Goal: Task Accomplishment & Management: Use online tool/utility

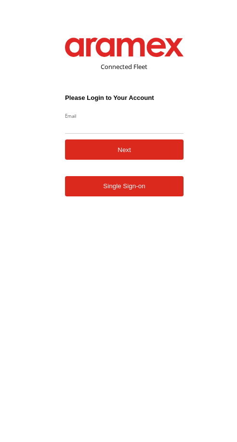
drag, startPoint x: 113, startPoint y: 27, endPoint x: 135, endPoint y: 0, distance: 34.3
click at [113, 27] on form "Connected Fleet Please Login to Your Account Email Enter a valid login email ad…" at bounding box center [125, 230] width 148 height 415
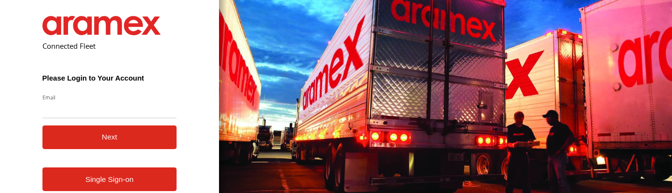
click at [237, 52] on div "You are using a web browser that is not supported by this application. This web…" at bounding box center [445, 96] width 453 height 193
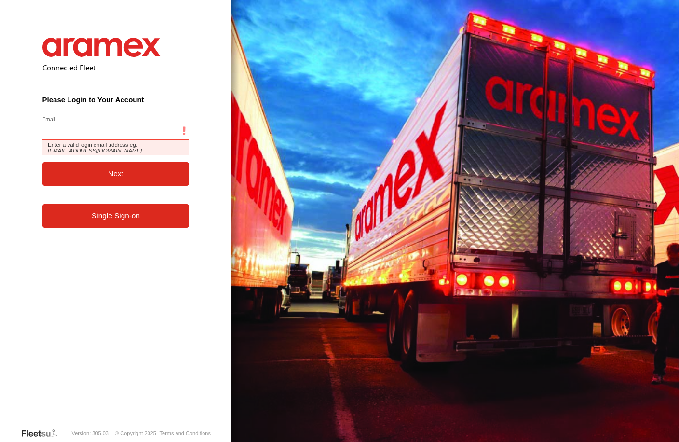
click at [96, 127] on input "Email" at bounding box center [115, 130] width 147 height 17
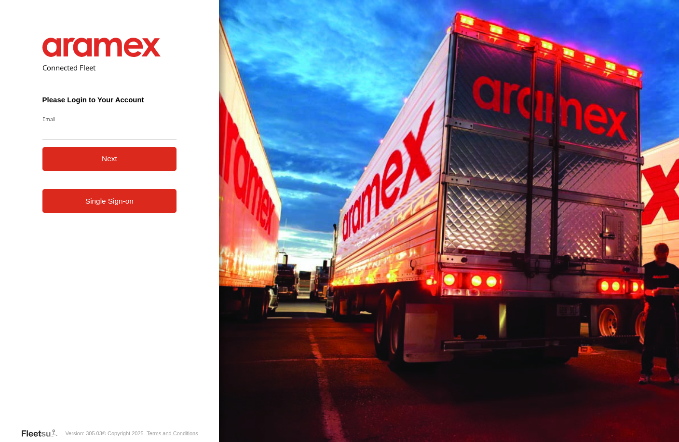
click at [237, 150] on div "You are using a web browser that is not supported by this application. This web…" at bounding box center [449, 221] width 460 height 442
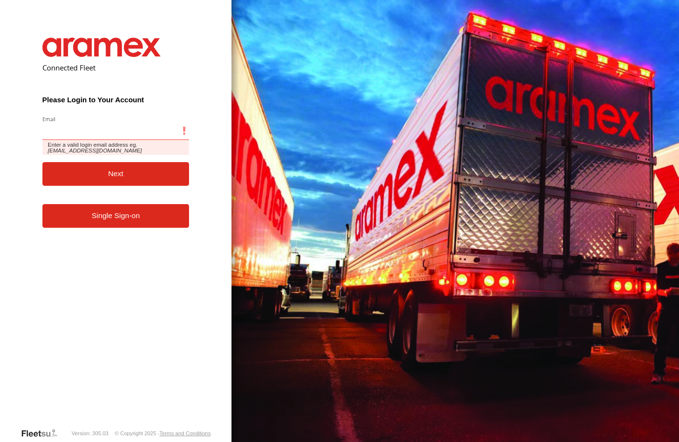
click at [122, 128] on input "Email" at bounding box center [115, 130] width 147 height 17
type input "**********"
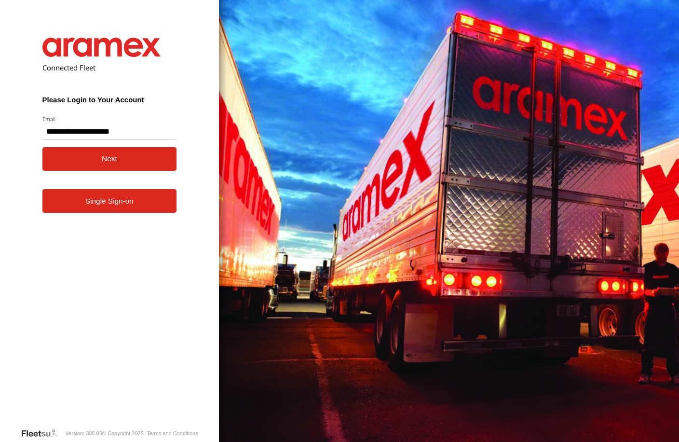
click at [127, 165] on button "Next" at bounding box center [109, 159] width 135 height 24
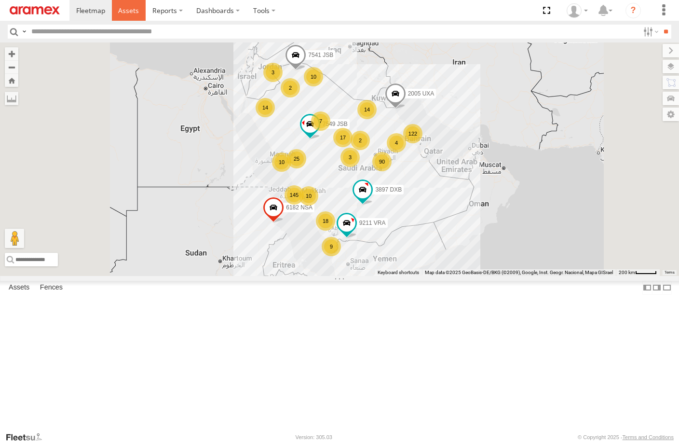
click at [134, 16] on link at bounding box center [129, 10] width 34 height 21
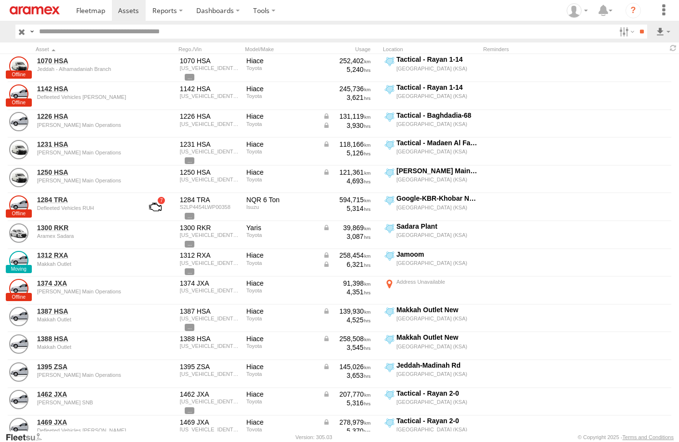
drag, startPoint x: 617, startPoint y: 32, endPoint x: 647, endPoint y: 62, distance: 42.3
click at [617, 32] on label at bounding box center [625, 32] width 21 height 14
click at [0, 0] on span "Review" at bounding box center [0, 0] width 0 height 0
click at [615, 38] on label "Investigate" at bounding box center [615, 32] width 0 height 13
click at [0, 0] on span "Offline" at bounding box center [0, 0] width 0 height 0
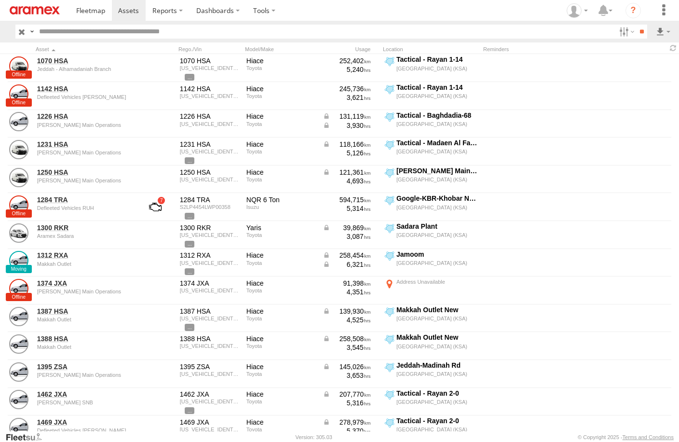
click at [0, 0] on span "Offline" at bounding box center [0, 0] width 0 height 0
click at [0, 0] on span "Disabled" at bounding box center [0, 0] width 0 height 0
click at [0, 0] on span "Not Deployed" at bounding box center [0, 0] width 0 height 0
click at [0, 0] on div "RUH - [GEOGRAPHIC_DATA]" at bounding box center [0, 0] width 0 height 0
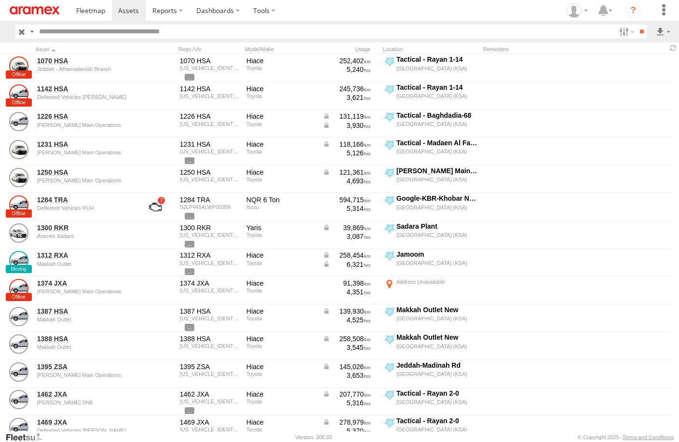
click at [0, 0] on span "RUH - [GEOGRAPHIC_DATA]" at bounding box center [0, 0] width 0 height 0
drag, startPoint x: 52, startPoint y: 390, endPoint x: 57, endPoint y: 379, distance: 12.3
click at [0, 0] on span "[PERSON_NAME]" at bounding box center [0, 0] width 0 height 0
click at [0, 0] on span "Defleeted Vehicles RUH" at bounding box center [0, 0] width 0 height 0
drag, startPoint x: 644, startPoint y: 27, endPoint x: 639, endPoint y: 46, distance: 20.3
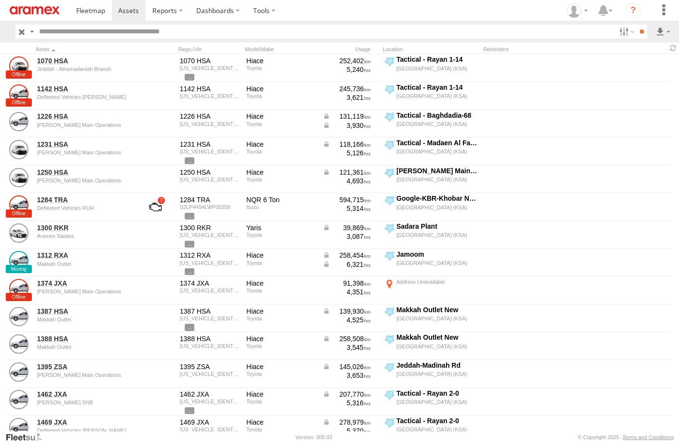
click at [643, 29] on input "**" at bounding box center [641, 32] width 11 height 14
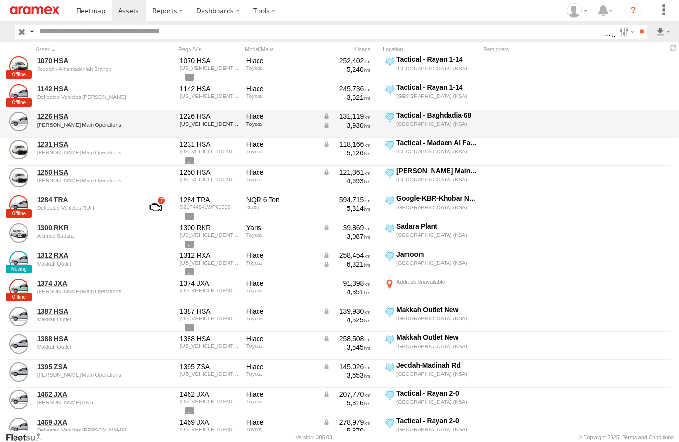
scroll to position [0, 0]
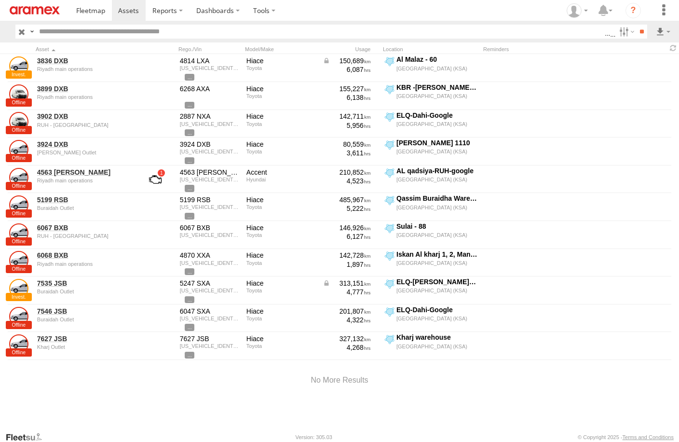
click at [246, 410] on div "3836 DXB Riyadh main operations 4814 LXA JTFRAFAP3N8037482 Hiace Toyota 150,689…" at bounding box center [339, 242] width 679 height 377
drag, startPoint x: 125, startPoint y: 410, endPoint x: 50, endPoint y: 27, distance: 391.1
click at [122, 406] on div "3836 DXB Riyadh main operations 4814 LXA JTFRAFAP3N8037482 Hiace Toyota 150,689…" at bounding box center [339, 242] width 679 height 377
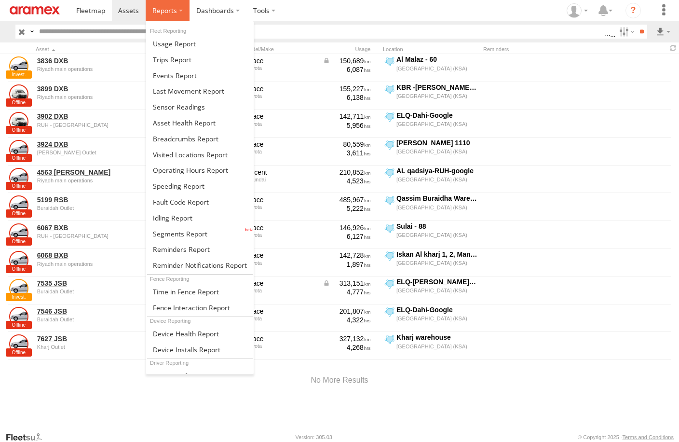
click at [164, 13] on span at bounding box center [164, 10] width 25 height 9
click at [198, 221] on link at bounding box center [200, 218] width 108 height 16
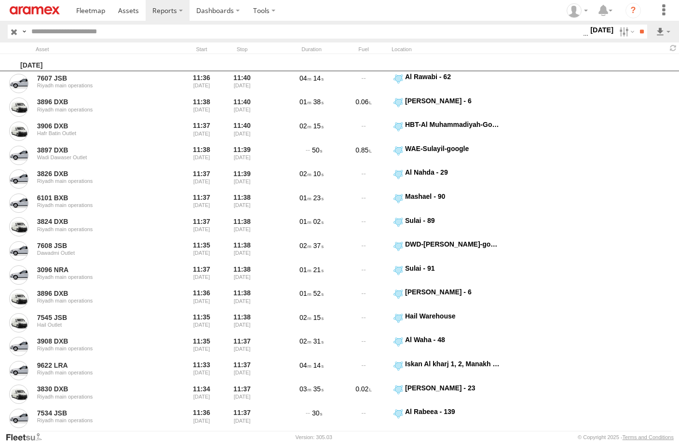
click at [588, 29] on label "[DATE]" at bounding box center [601, 30] width 27 height 11
click at [0, 0] on label at bounding box center [0, 0] width 0 height 0
click at [0, 0] on span "> 10min" at bounding box center [0, 0] width 0 height 0
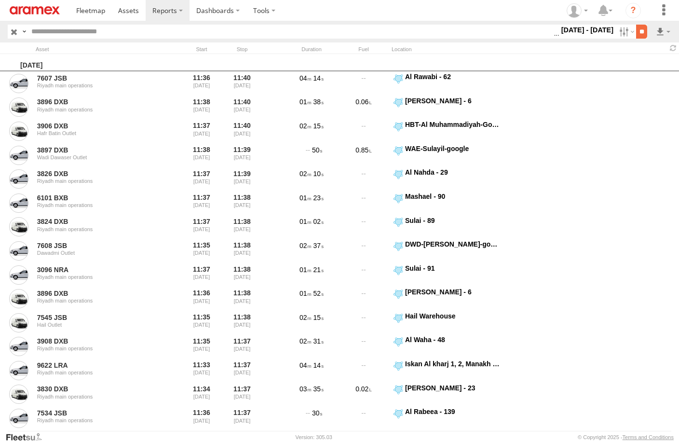
click at [636, 32] on input "**" at bounding box center [641, 32] width 11 height 14
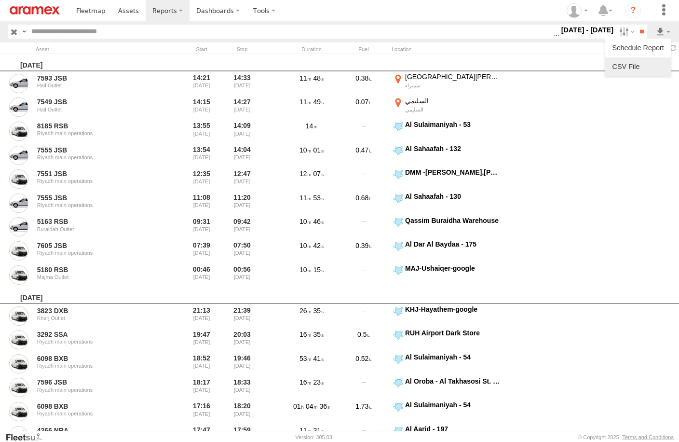
click at [650, 66] on link at bounding box center [638, 66] width 59 height 14
